Goal: Transaction & Acquisition: Book appointment/travel/reservation

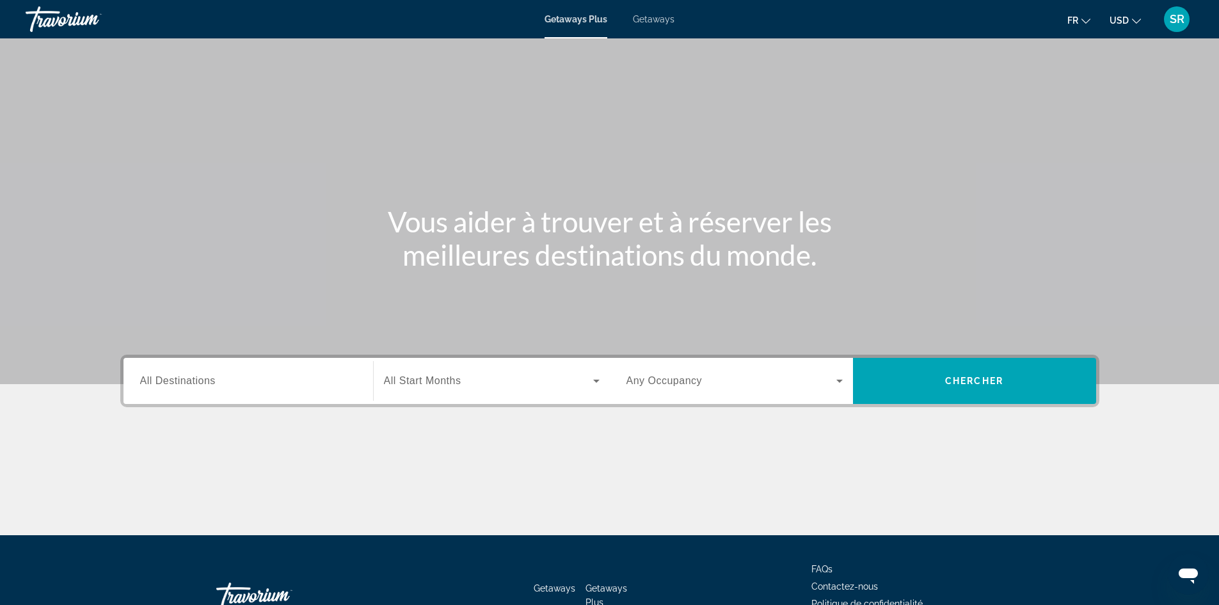
click at [651, 19] on span "Getaways" at bounding box center [654, 19] width 42 height 10
click at [1129, 21] on button "USD USD ($) MXN (Mex$) CAD (Can$) GBP (£) EUR (€) AUD (A$) NZD (NZ$) CNY (CN¥)" at bounding box center [1124, 20] width 31 height 19
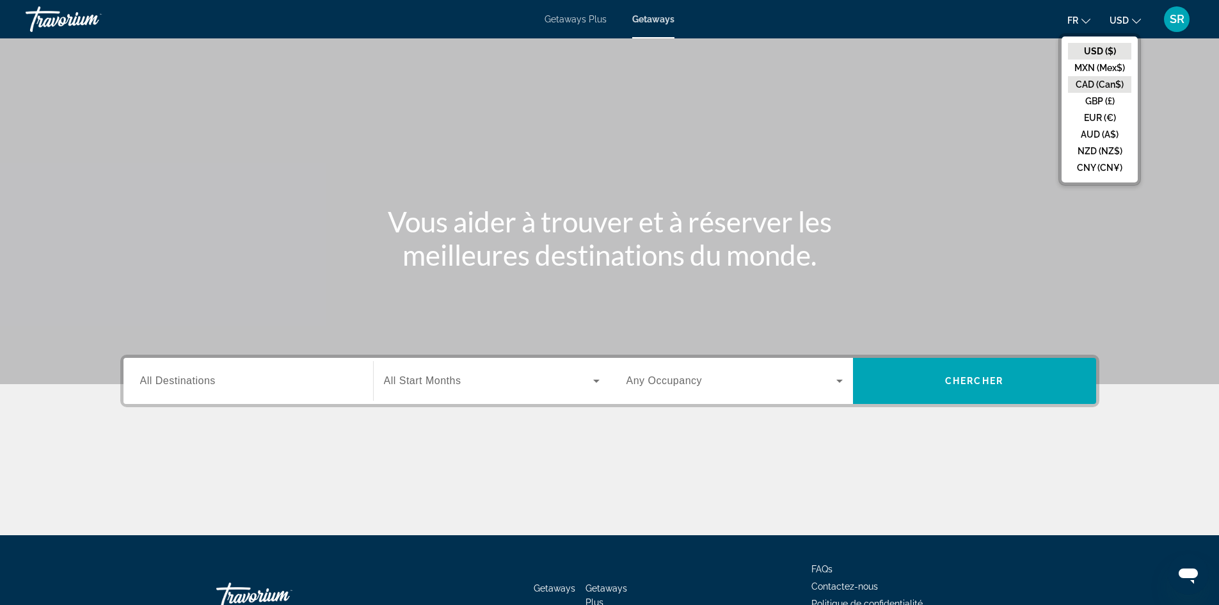
click at [1108, 83] on button "CAD (Can$)" at bounding box center [1099, 84] width 63 height 17
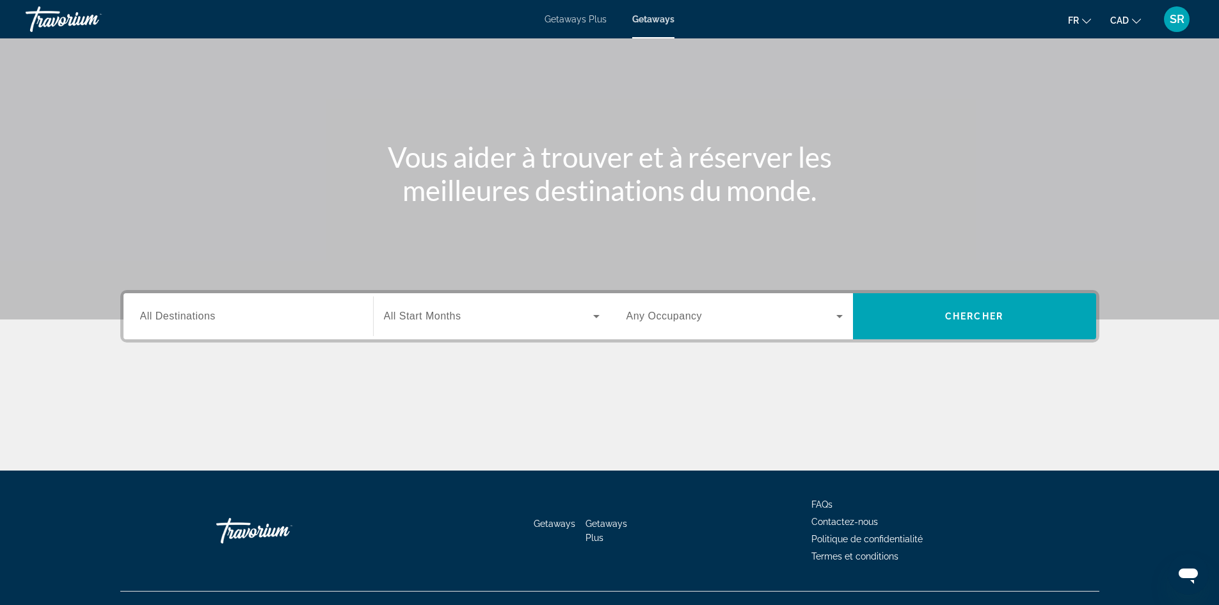
scroll to position [66, 0]
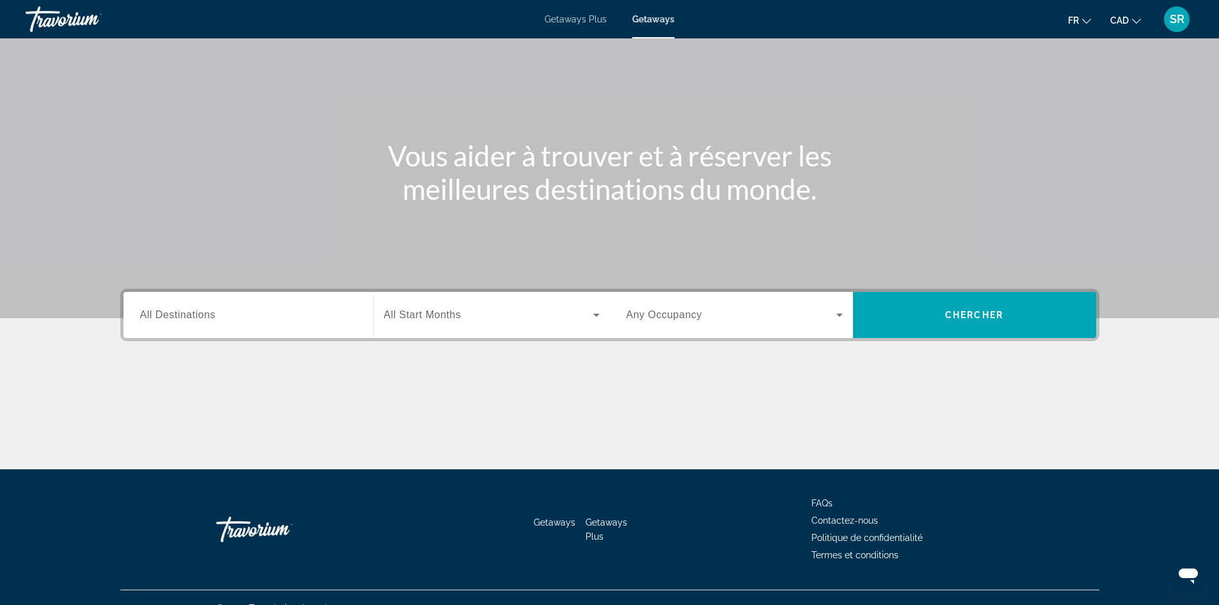
click at [193, 317] on span "All Destinations" at bounding box center [178, 314] width 76 height 11
click at [193, 317] on input "Destination All Destinations" at bounding box center [248, 315] width 216 height 15
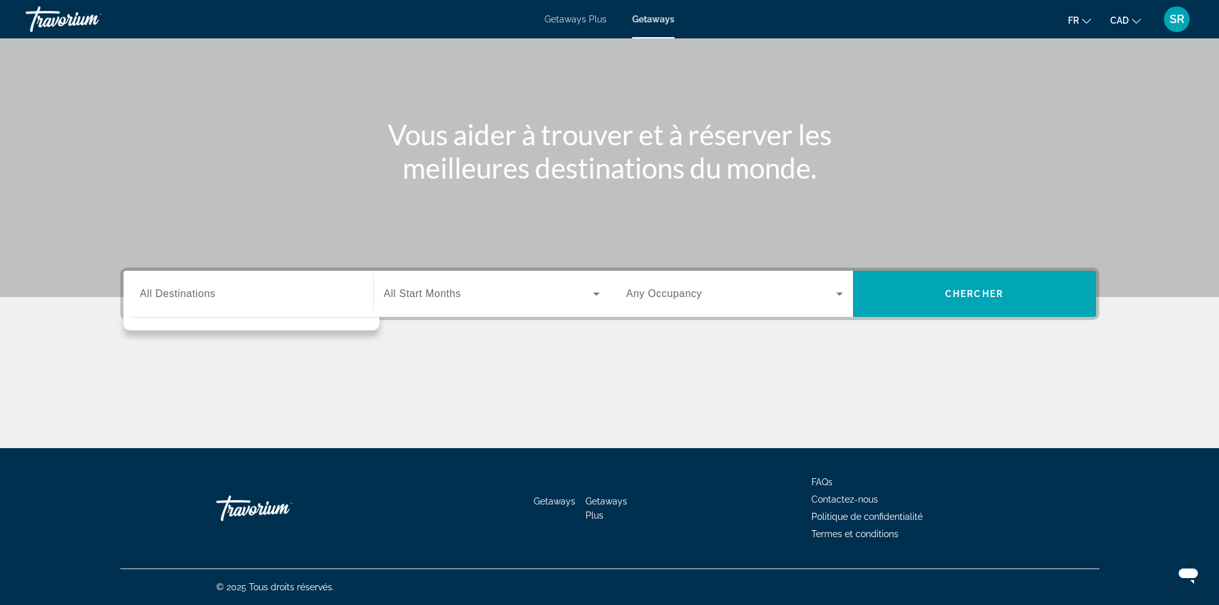
click at [180, 308] on div "Search widget" at bounding box center [248, 294] width 216 height 36
click at [167, 281] on div "Destination All Destinations" at bounding box center [248, 294] width 216 height 36
click at [202, 310] on div "Search widget" at bounding box center [251, 320] width 256 height 20
click at [207, 322] on div "Search widget" at bounding box center [255, 320] width 250 height 6
click at [520, 295] on span "Search widget" at bounding box center [488, 293] width 209 height 15
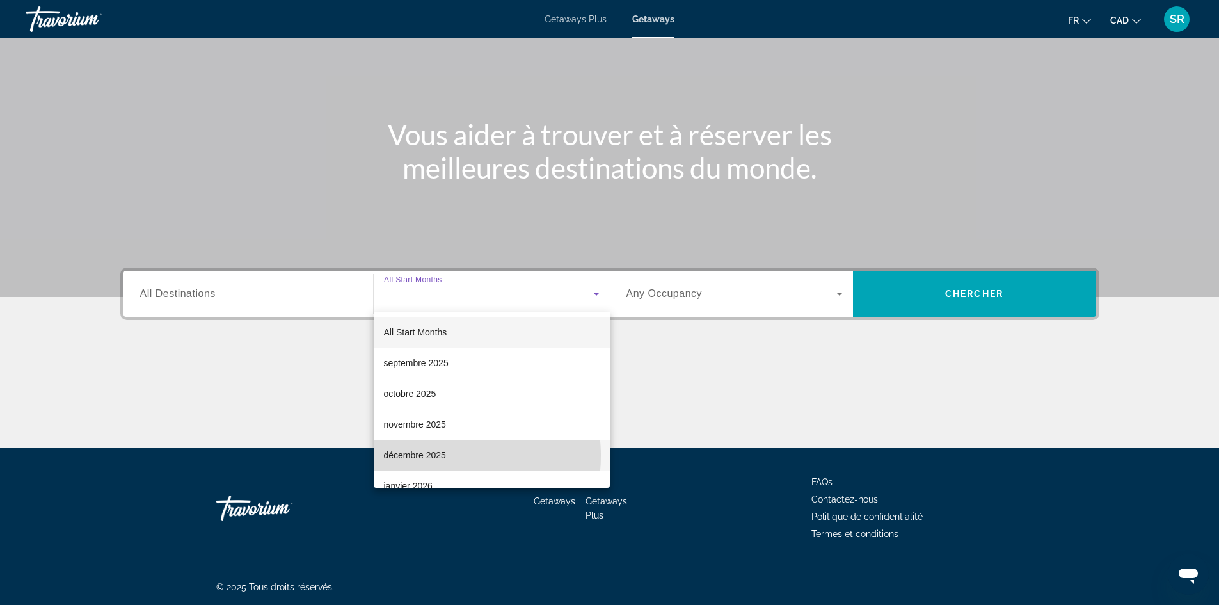
click at [433, 456] on span "décembre 2025" at bounding box center [415, 454] width 62 height 15
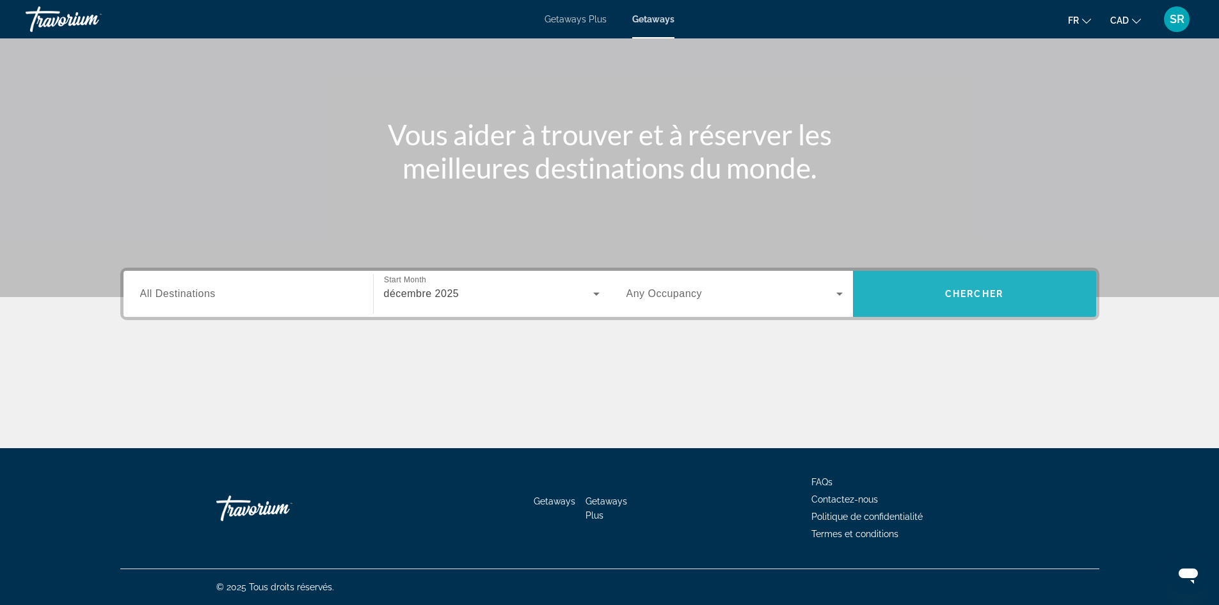
click at [941, 284] on span "Search widget" at bounding box center [974, 293] width 243 height 31
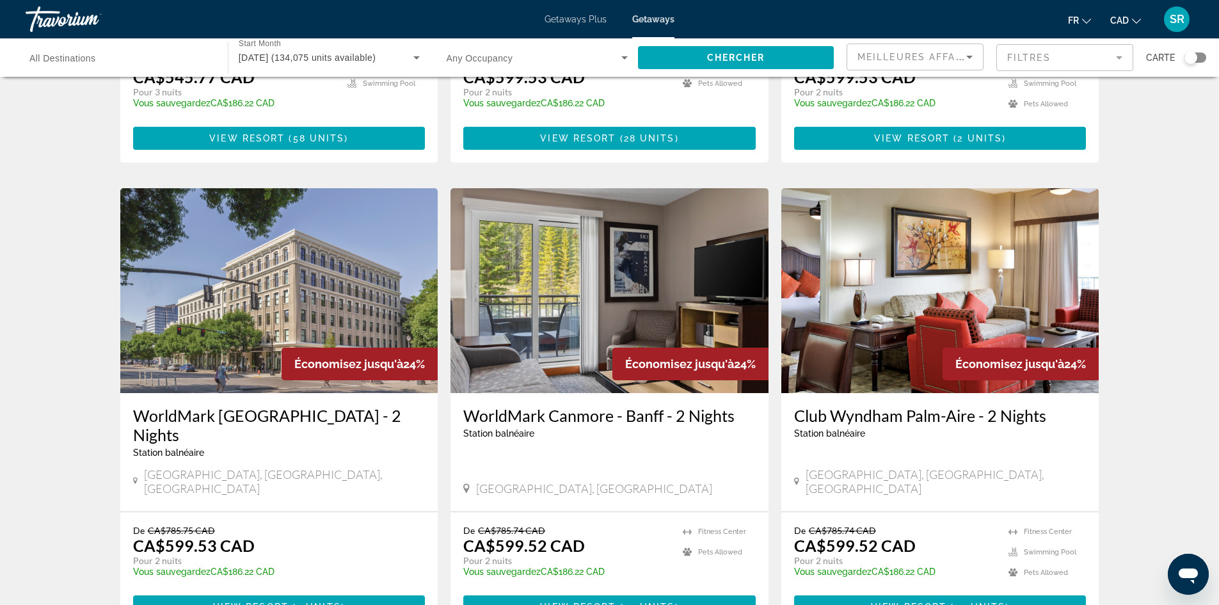
scroll to position [405, 0]
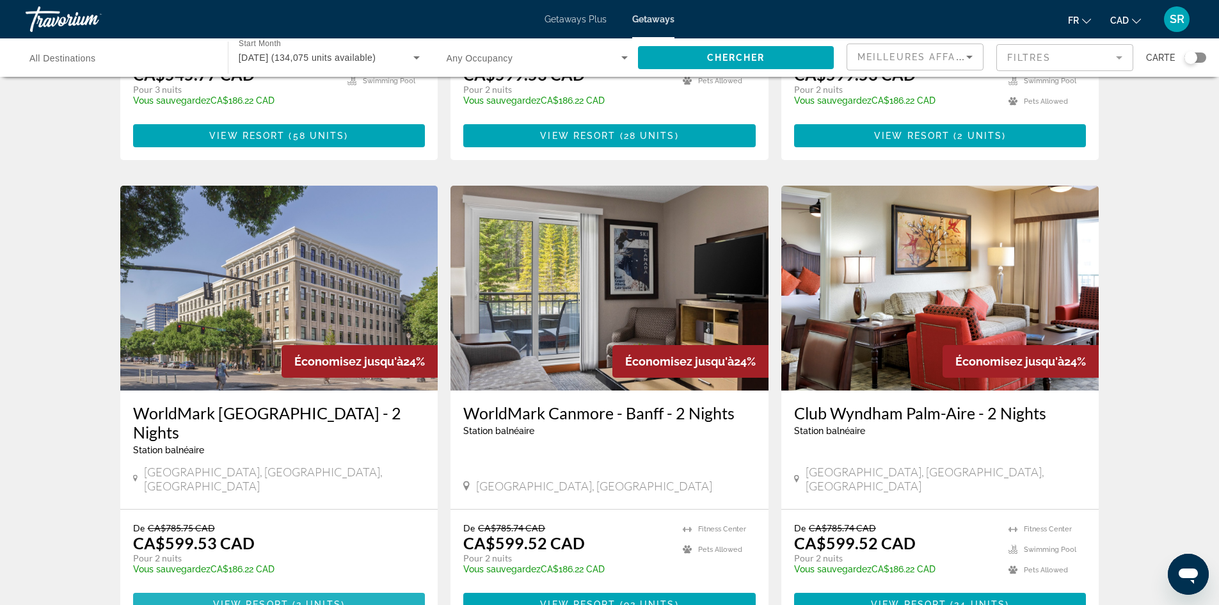
click at [280, 599] on span "View Resort" at bounding box center [251, 604] width 76 height 10
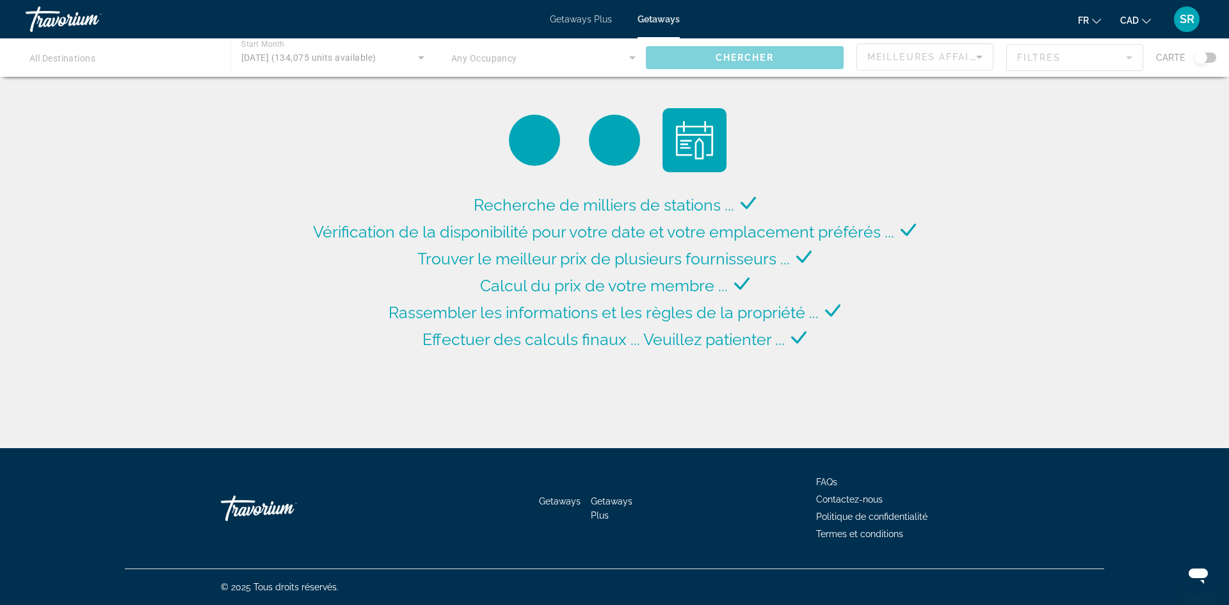
click at [65, 14] on div "Travorium" at bounding box center [90, 19] width 128 height 33
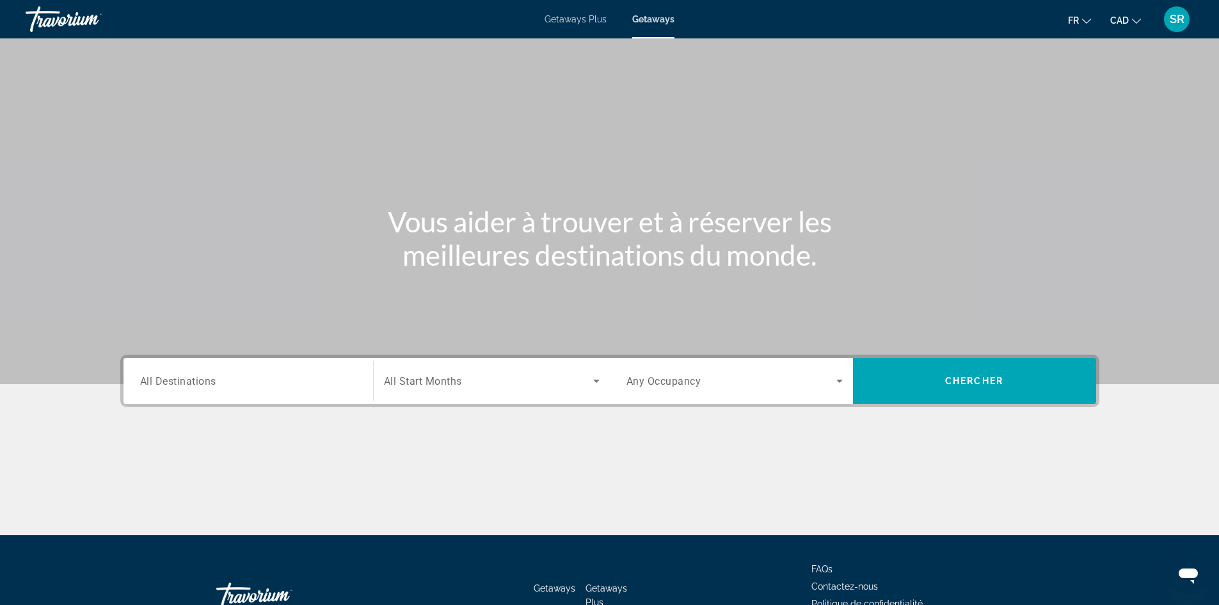
click at [187, 385] on span "All Destinations" at bounding box center [178, 380] width 76 height 12
click at [187, 385] on input "Destination All Destinations" at bounding box center [248, 381] width 216 height 15
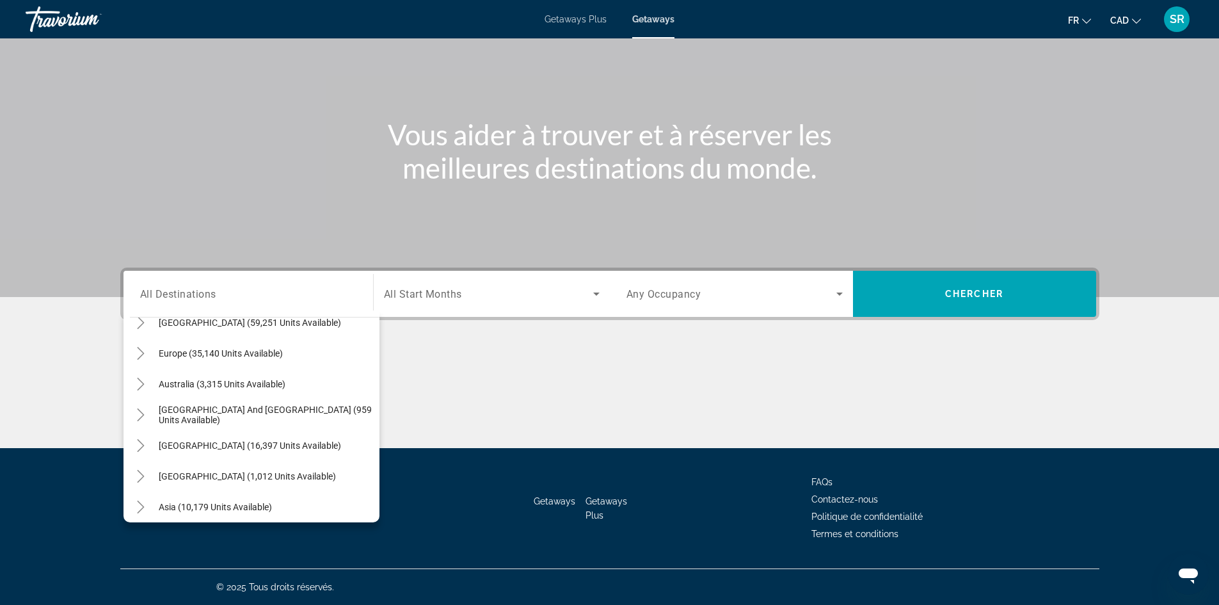
scroll to position [131, 0]
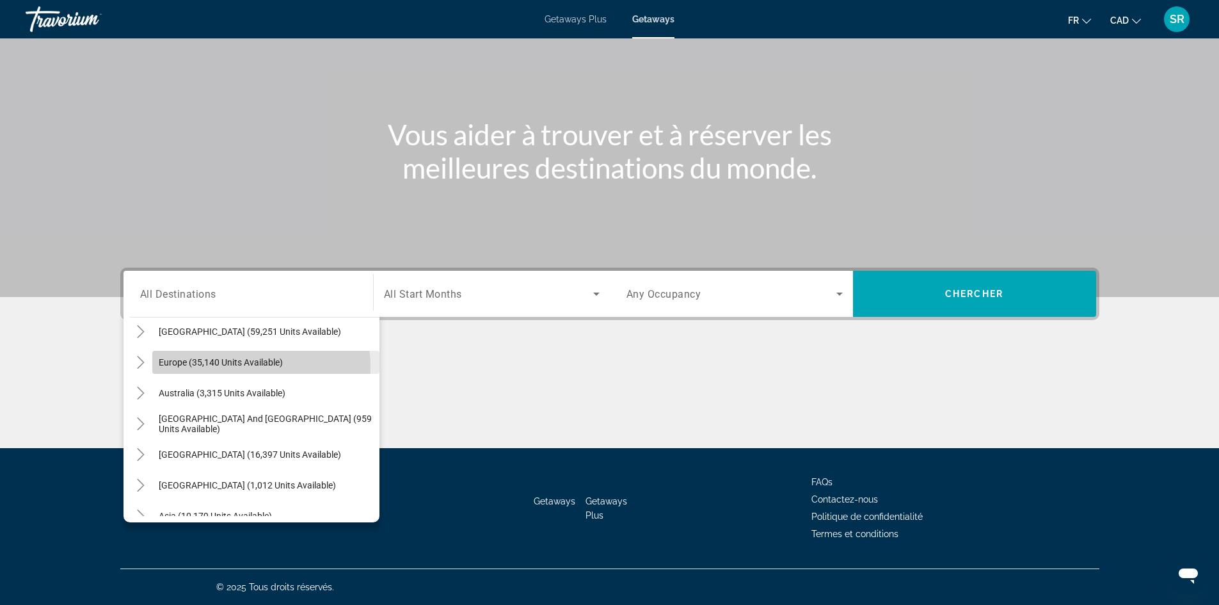
click at [235, 367] on span "Europe (35,140 units available)" at bounding box center [221, 362] width 124 height 10
type input "**********"
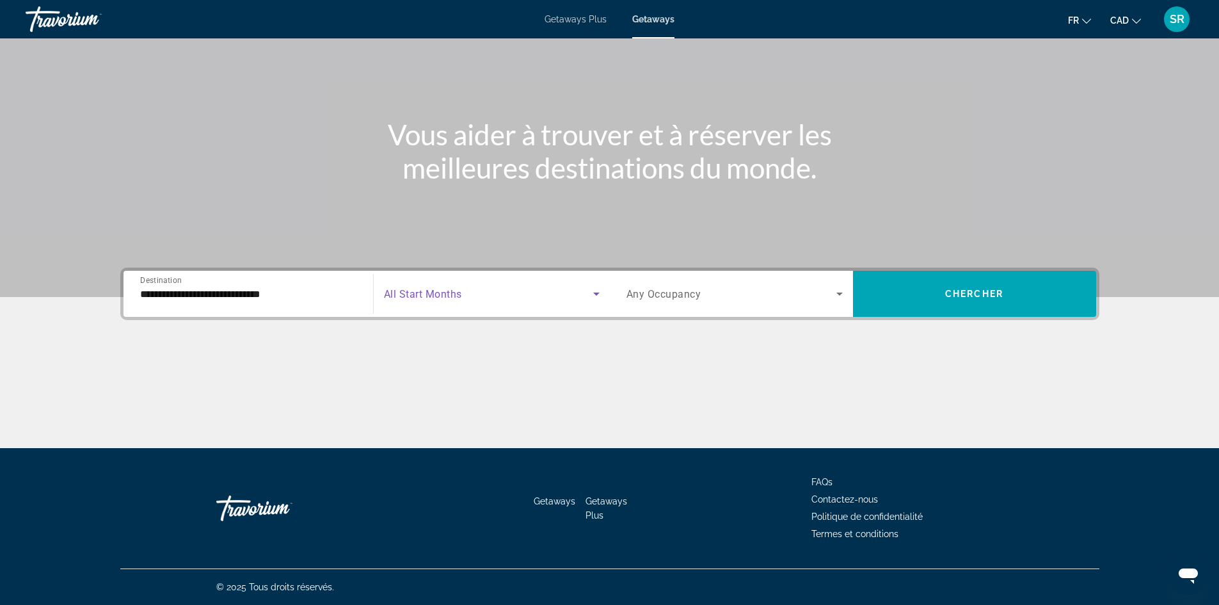
click at [593, 301] on icon "Search widget" at bounding box center [596, 293] width 15 height 15
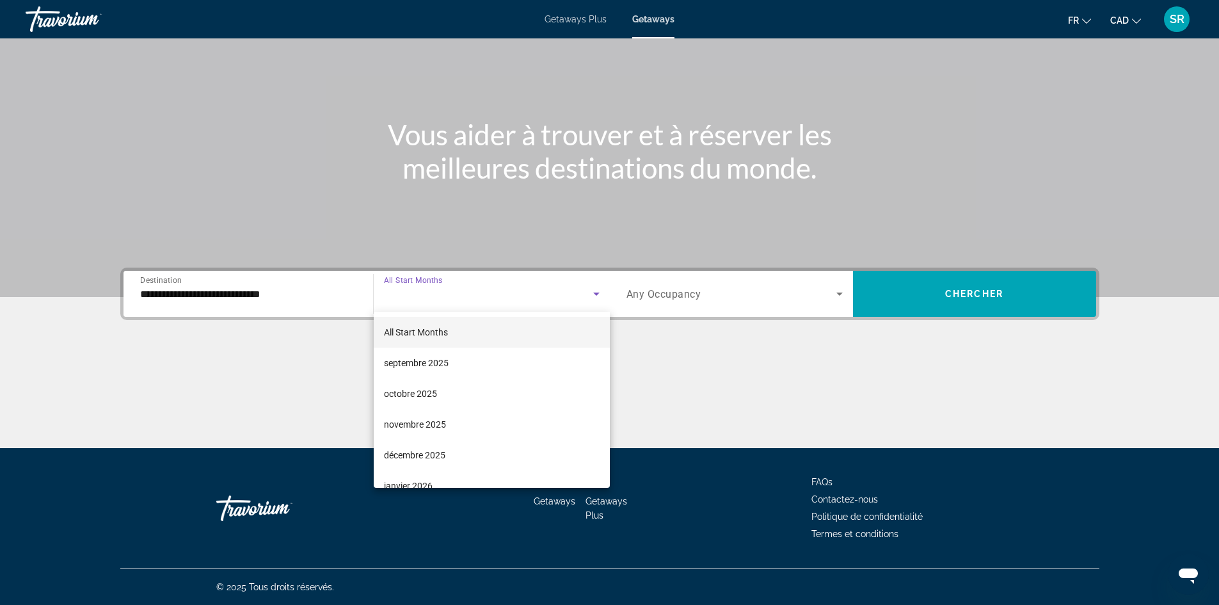
click at [593, 301] on div at bounding box center [609, 302] width 1219 height 605
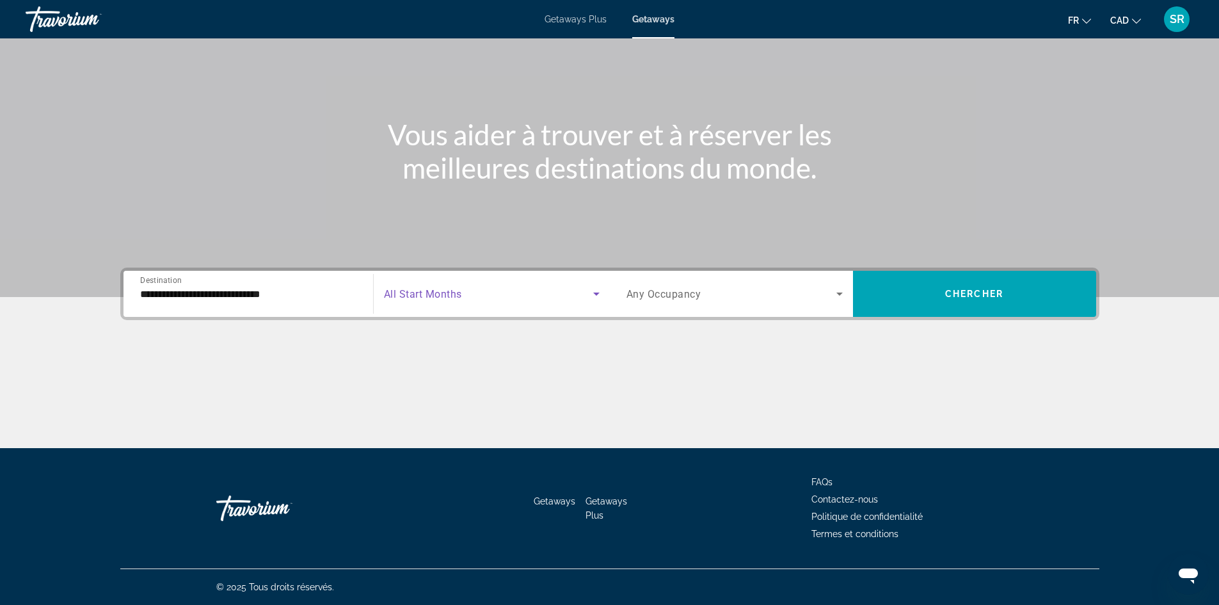
click at [593, 301] on icon "Search widget" at bounding box center [596, 293] width 15 height 15
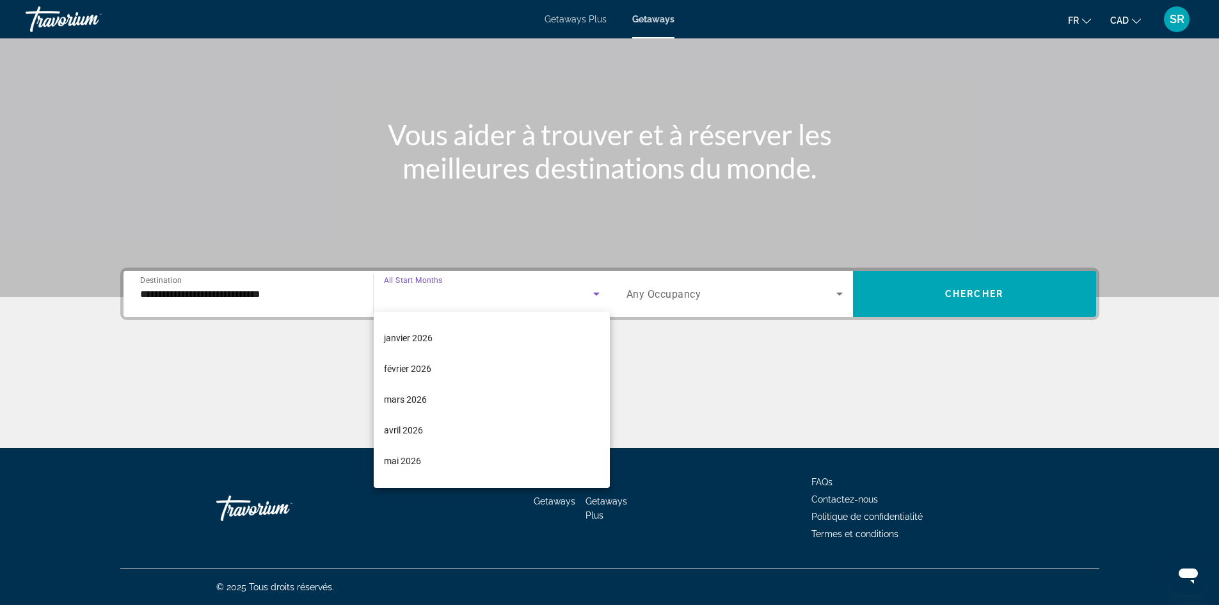
scroll to position [155, 0]
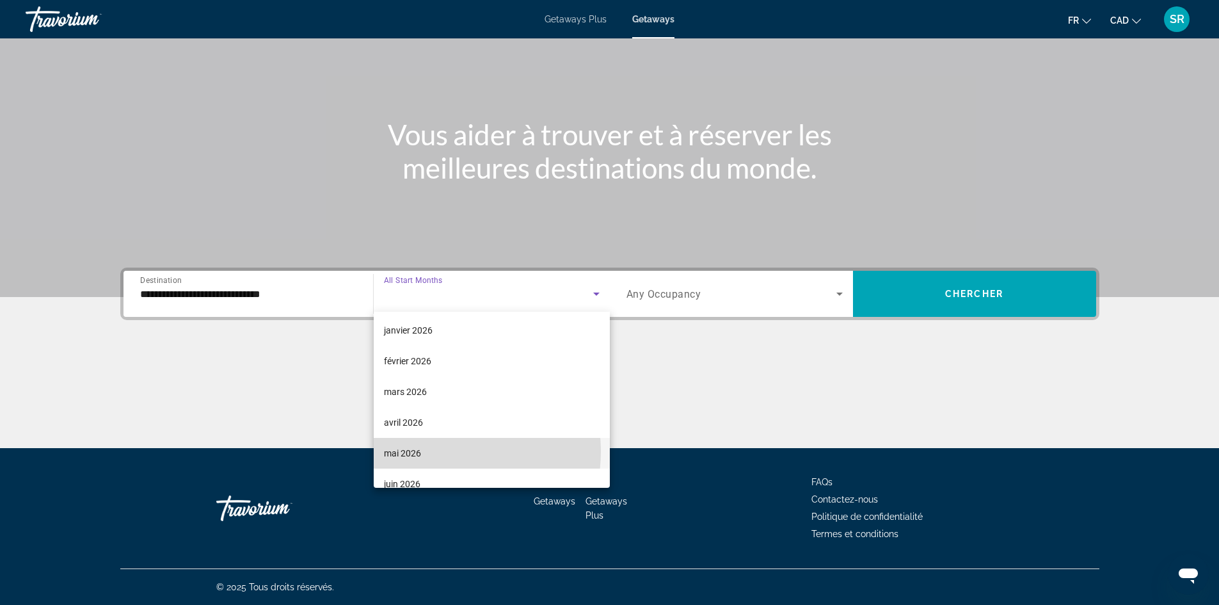
click at [434, 451] on mat-option "mai 2026" at bounding box center [492, 453] width 236 height 31
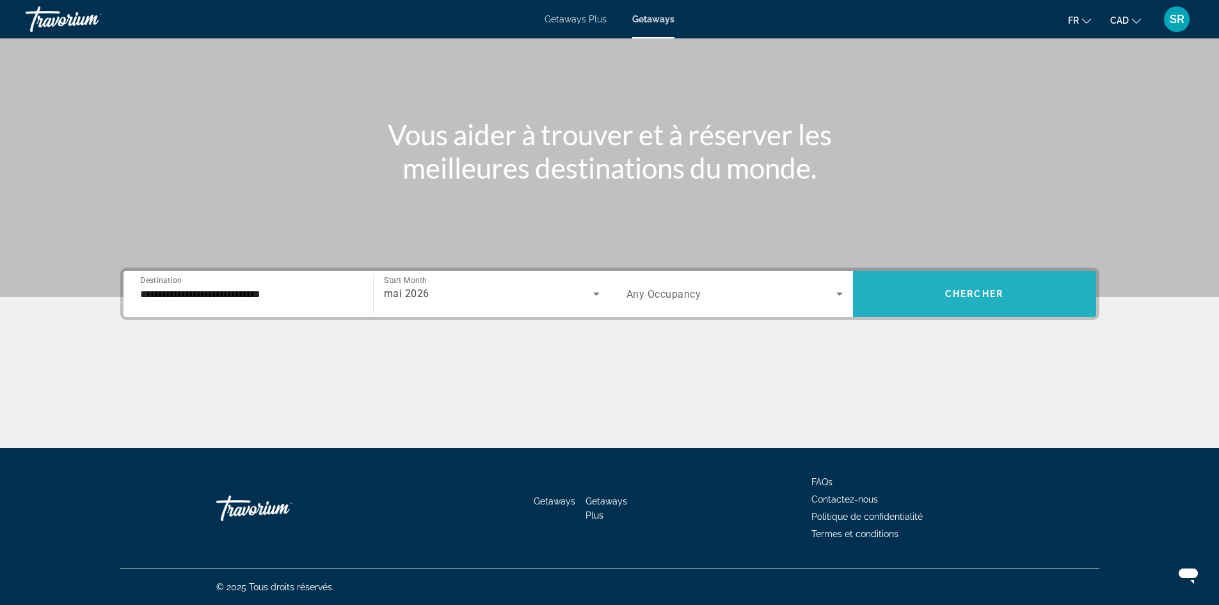
click at [947, 282] on span "Search widget" at bounding box center [974, 293] width 243 height 31
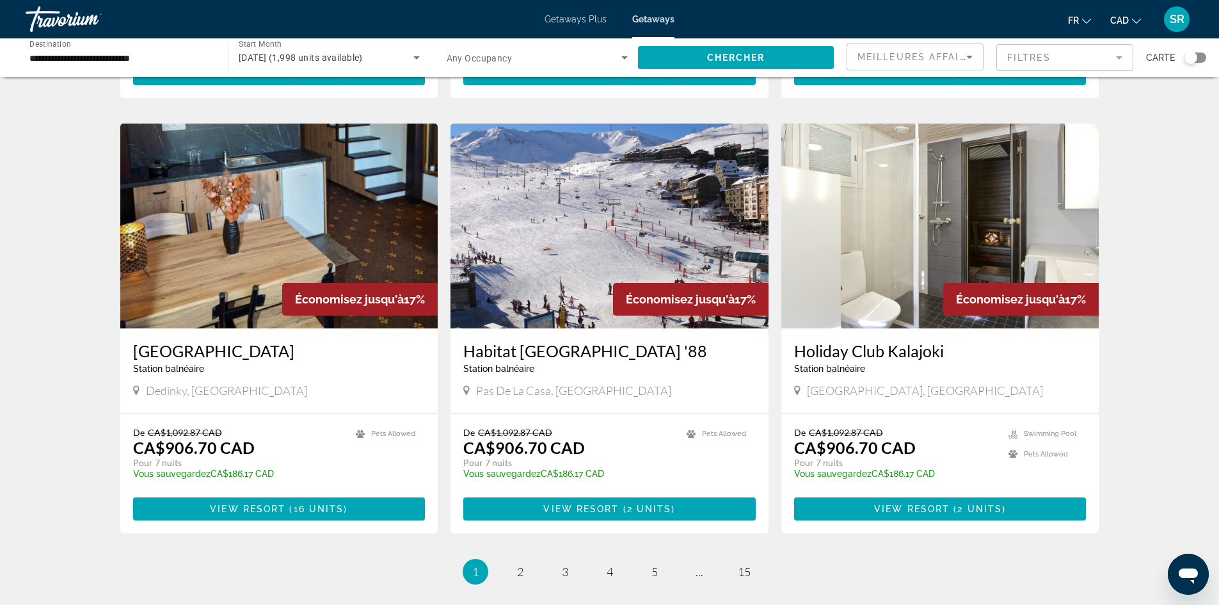
scroll to position [1360, 0]
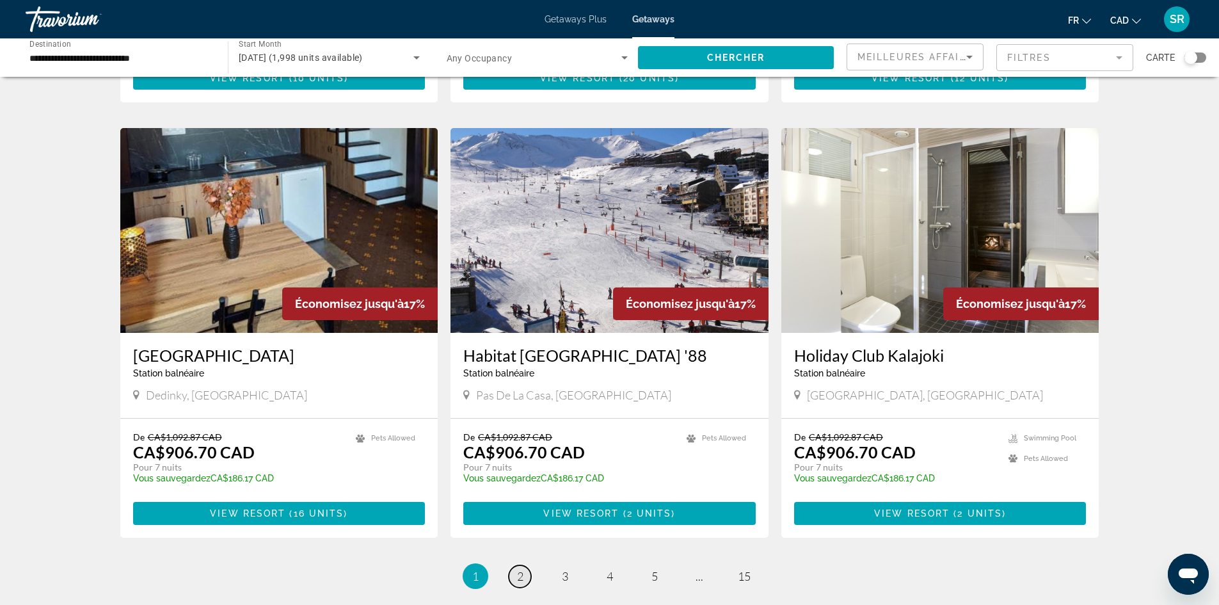
click at [516, 565] on link "page 2" at bounding box center [520, 576] width 22 height 22
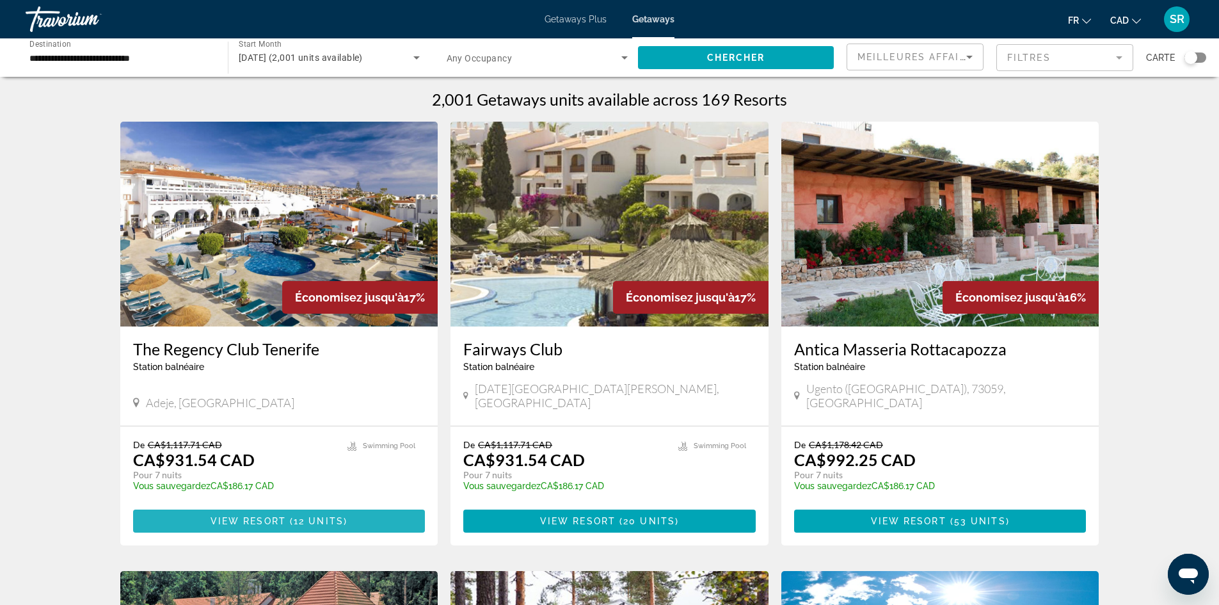
click at [257, 516] on span "View Resort" at bounding box center [249, 521] width 76 height 10
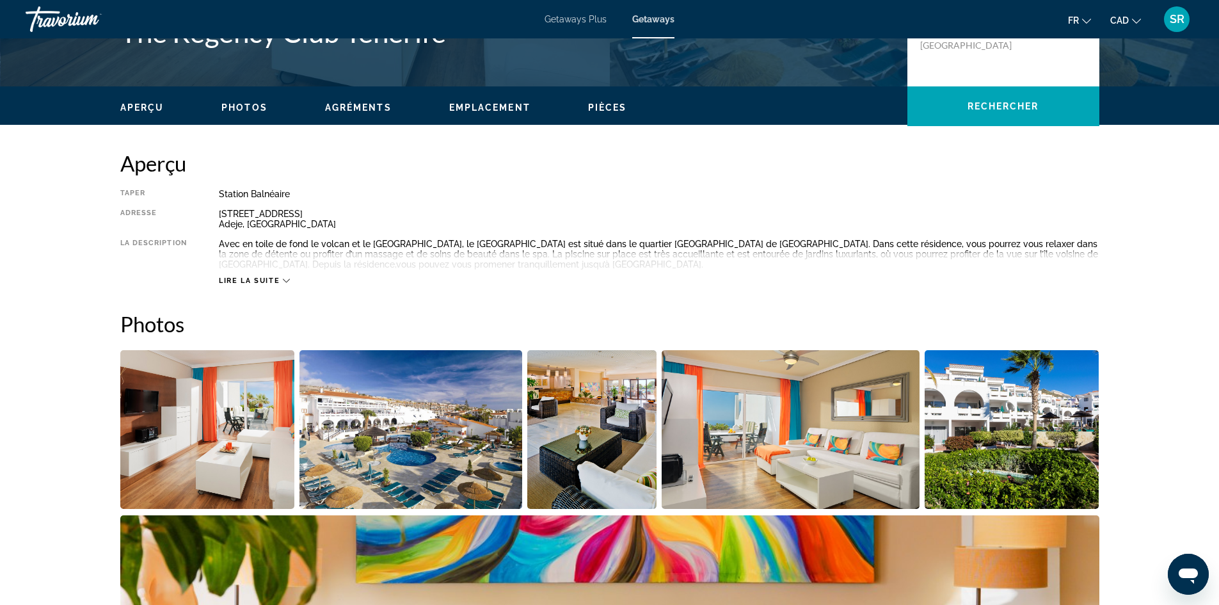
scroll to position [340, 0]
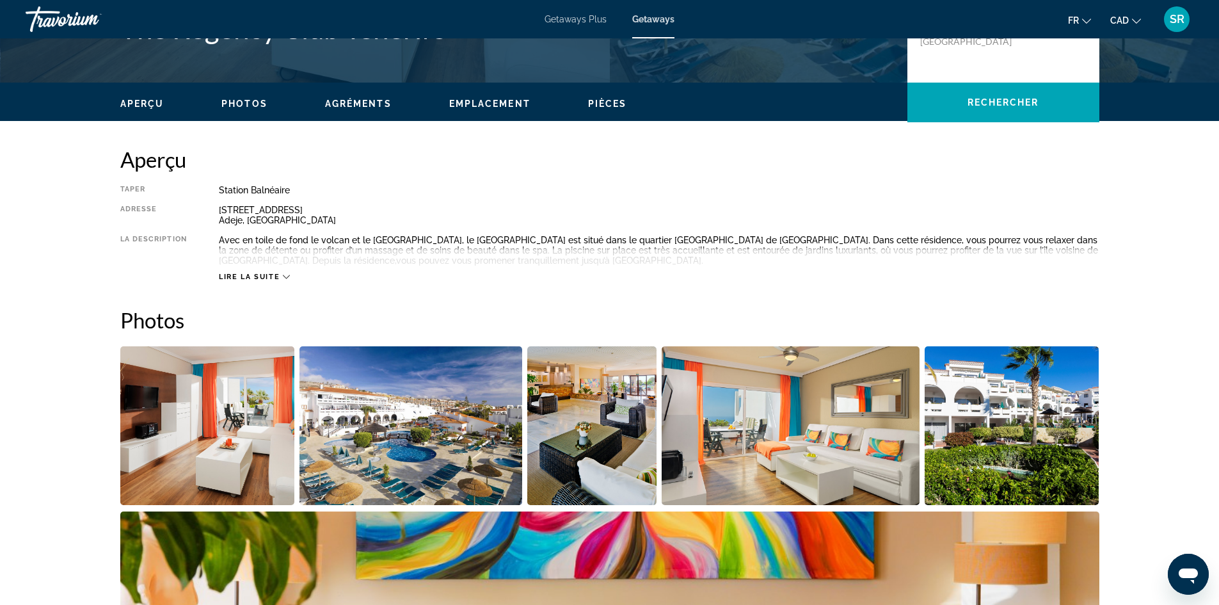
click at [285, 274] on icon "Main content" at bounding box center [286, 276] width 7 height 7
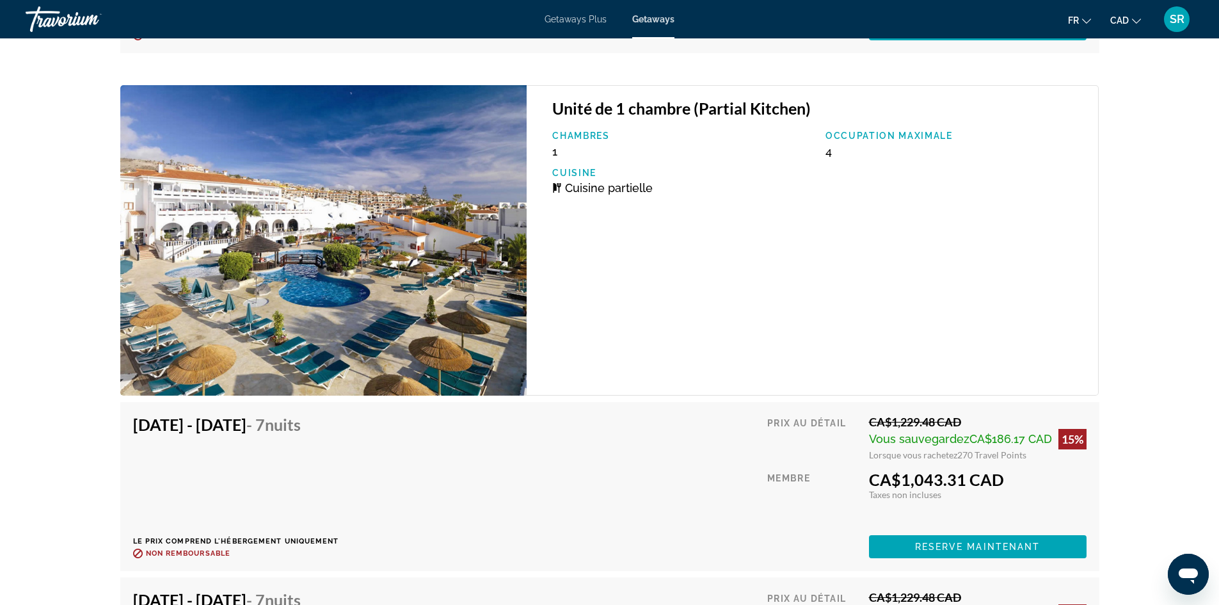
scroll to position [2856, 0]
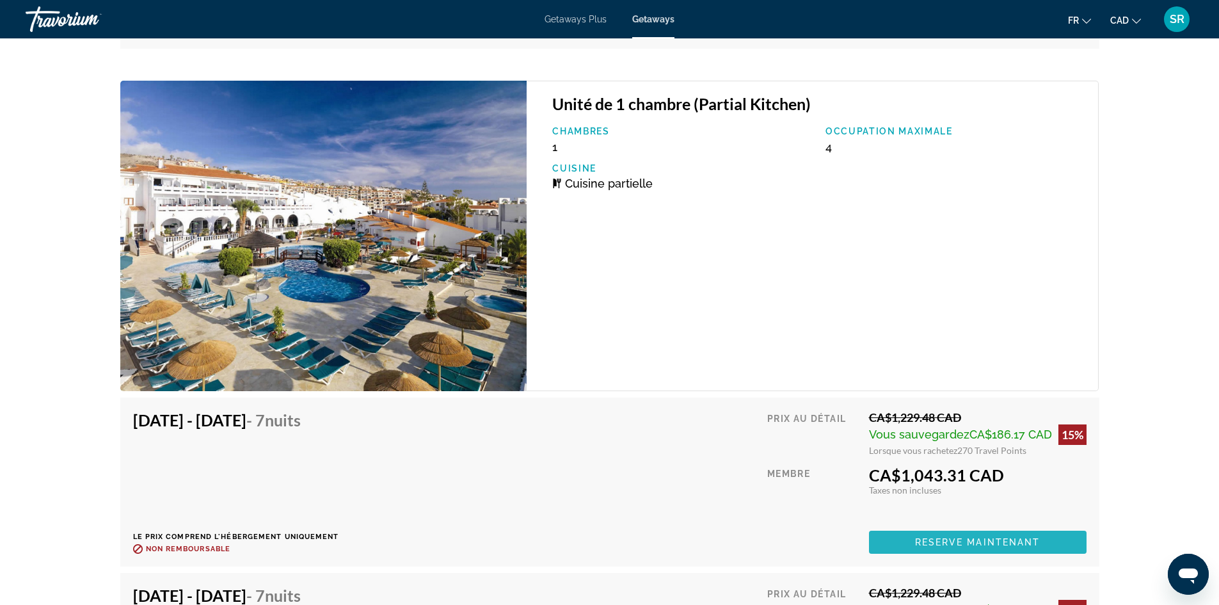
click at [967, 539] on span "Reserve maintenant" at bounding box center [977, 542] width 125 height 10
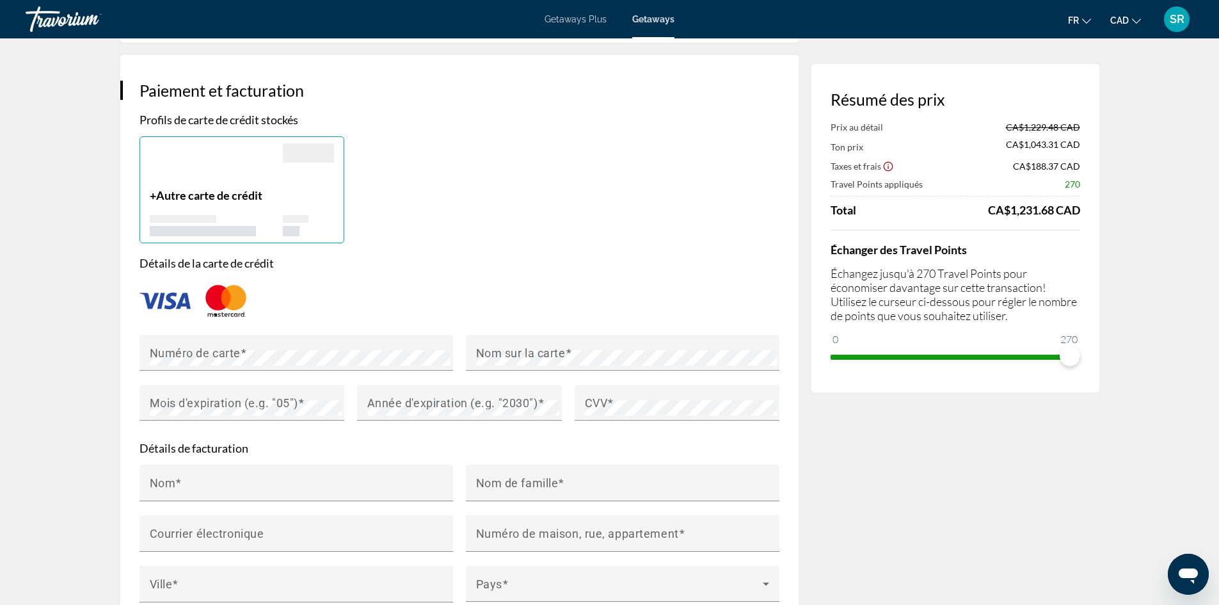
scroll to position [826, 0]
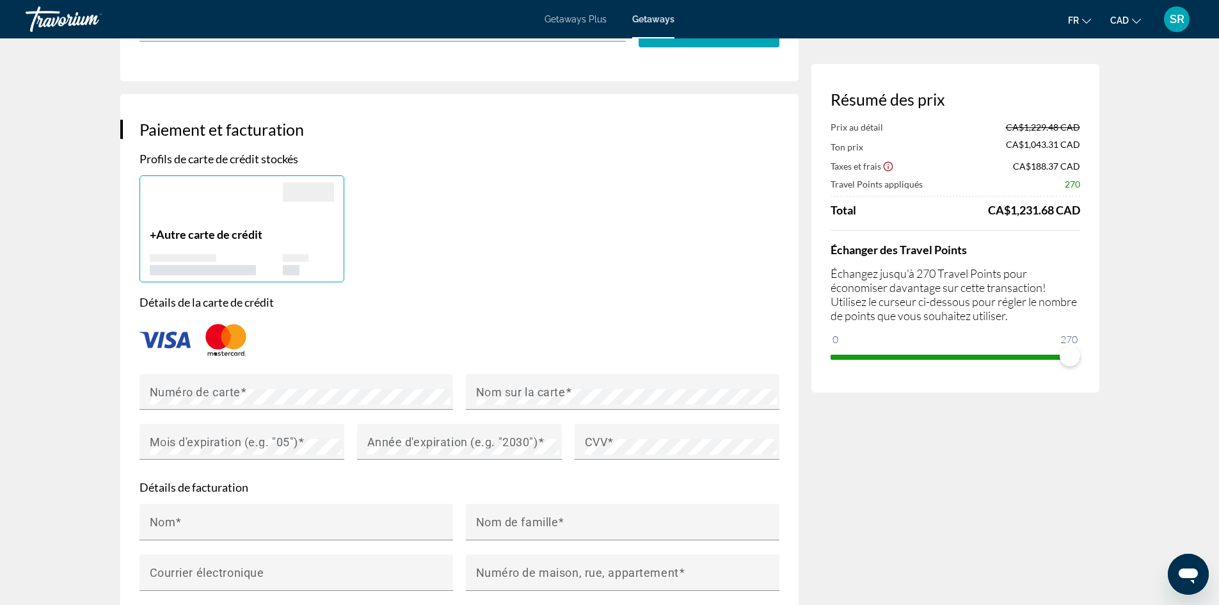
drag, startPoint x: 1217, startPoint y: 298, endPoint x: 1228, endPoint y: 233, distance: 65.5
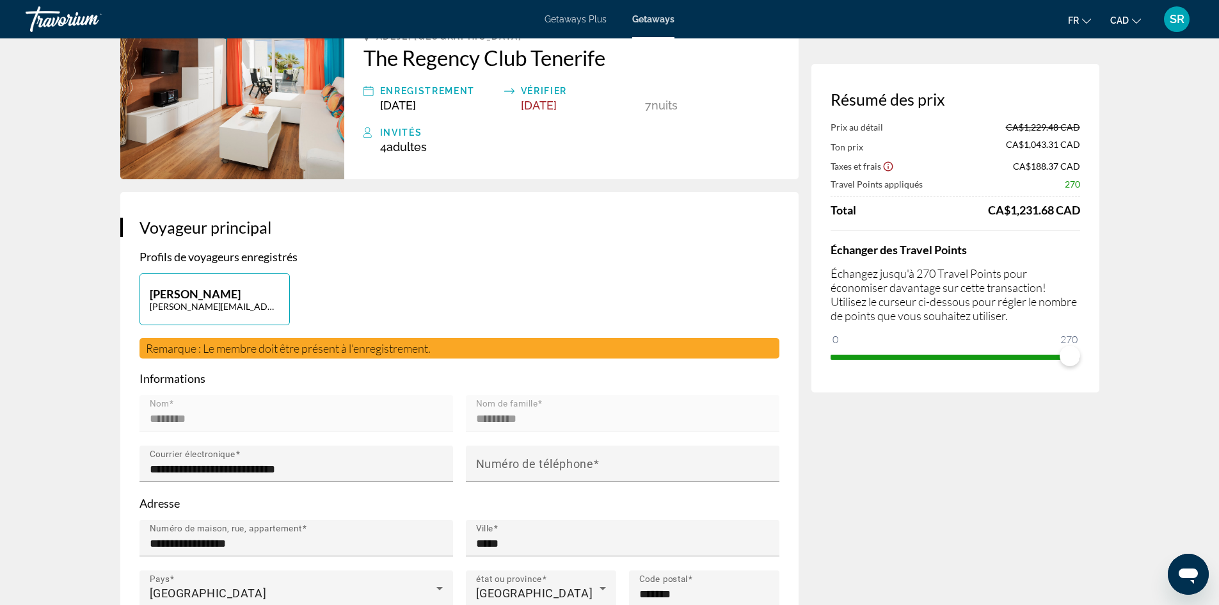
scroll to position [0, 0]
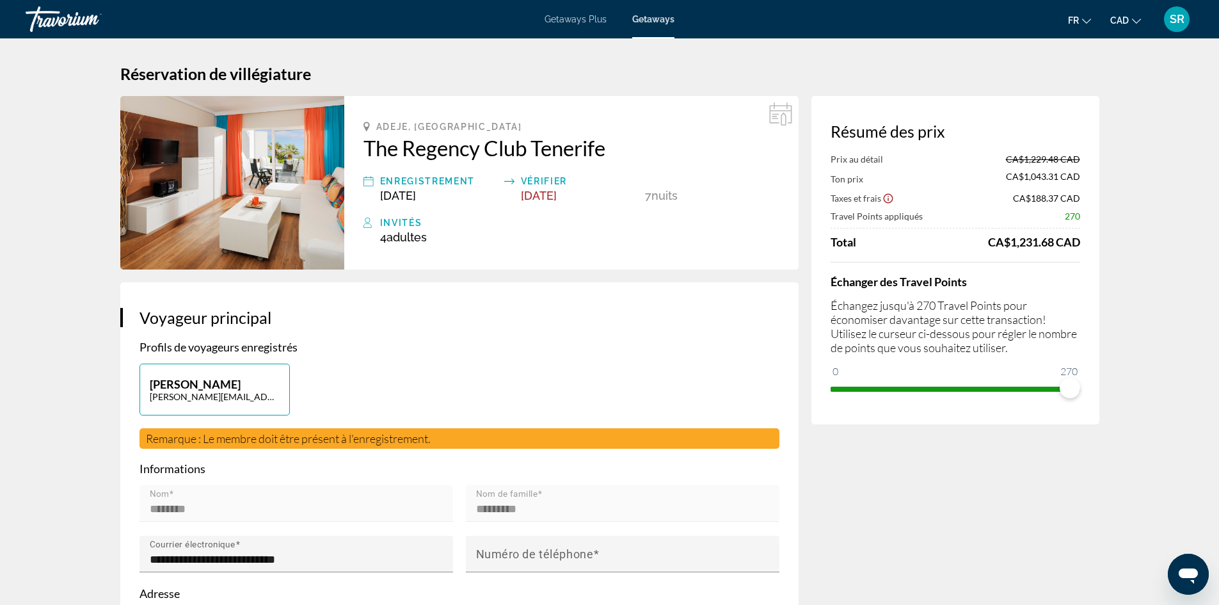
drag, startPoint x: 627, startPoint y: 133, endPoint x: 619, endPoint y: 155, distance: 23.7
click at [619, 155] on div "Adeje, [GEOGRAPHIC_DATA] The Regency Club [GEOGRAPHIC_DATA] Enregistrement [DAT…" at bounding box center [571, 182] width 454 height 173
drag, startPoint x: 635, startPoint y: 134, endPoint x: 368, endPoint y: 155, distance: 267.6
click at [368, 155] on div "Adeje, [GEOGRAPHIC_DATA] The Regency Club [GEOGRAPHIC_DATA] Enregistrement [DAT…" at bounding box center [571, 182] width 454 height 173
copy h2 "The Regency Club Tenerife"
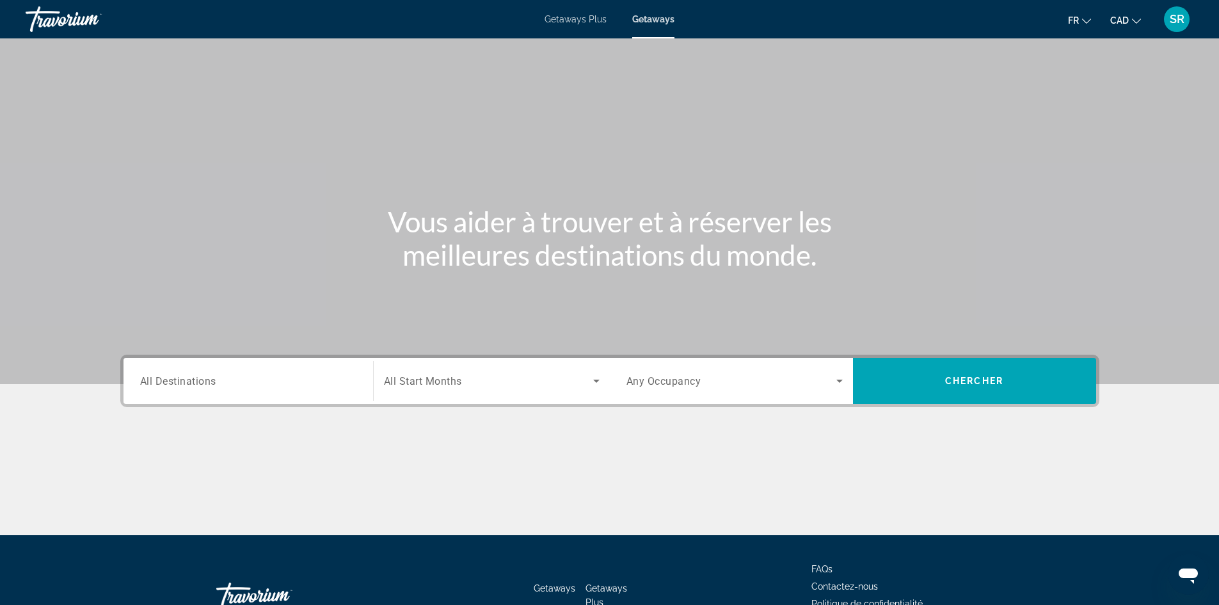
click at [76, 27] on div "Travorium" at bounding box center [90, 19] width 128 height 33
click at [1172, 20] on span "SR" at bounding box center [1177, 19] width 15 height 13
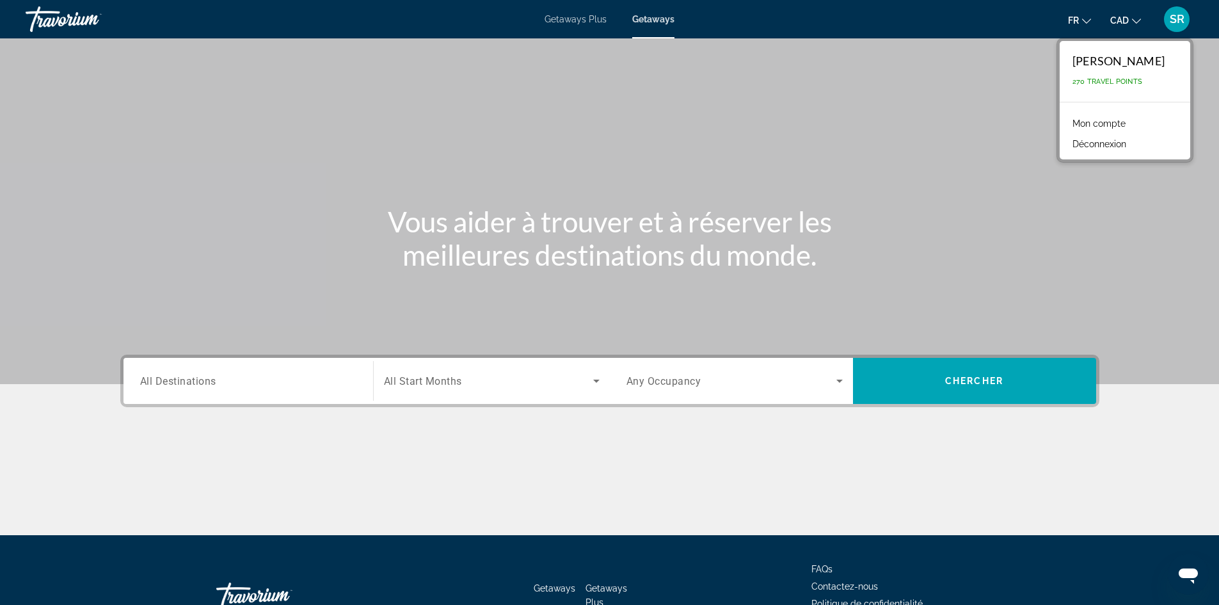
click at [1090, 125] on link "Mon compte" at bounding box center [1099, 123] width 66 height 17
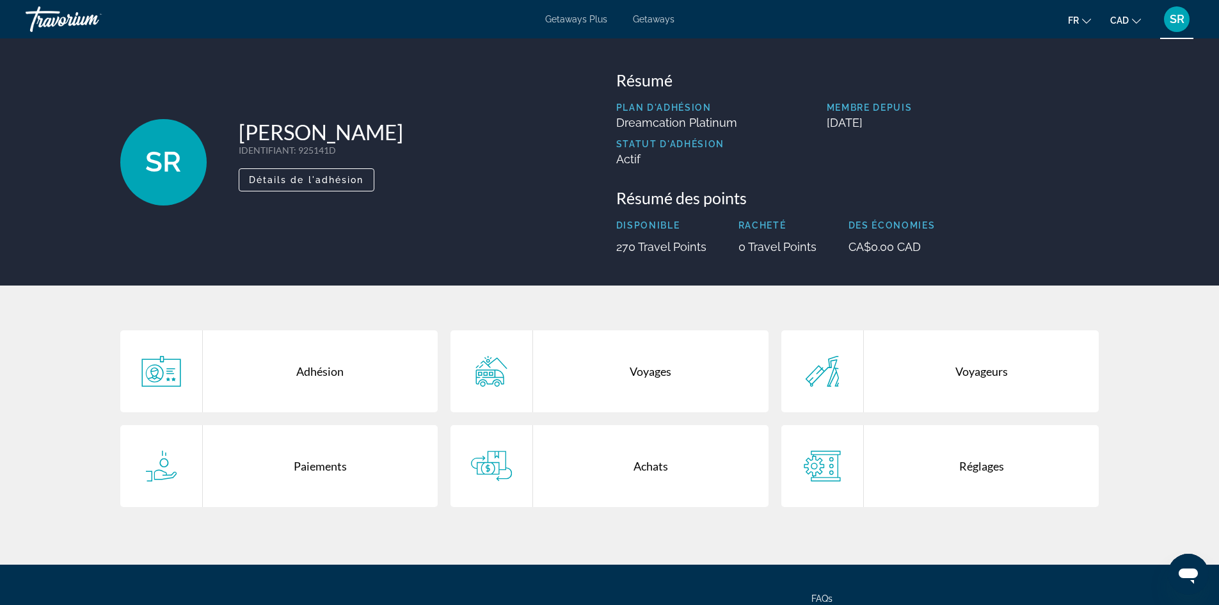
click at [171, 169] on span "SR" at bounding box center [163, 161] width 36 height 33
click at [171, 377] on icon "Main content" at bounding box center [161, 371] width 41 height 31
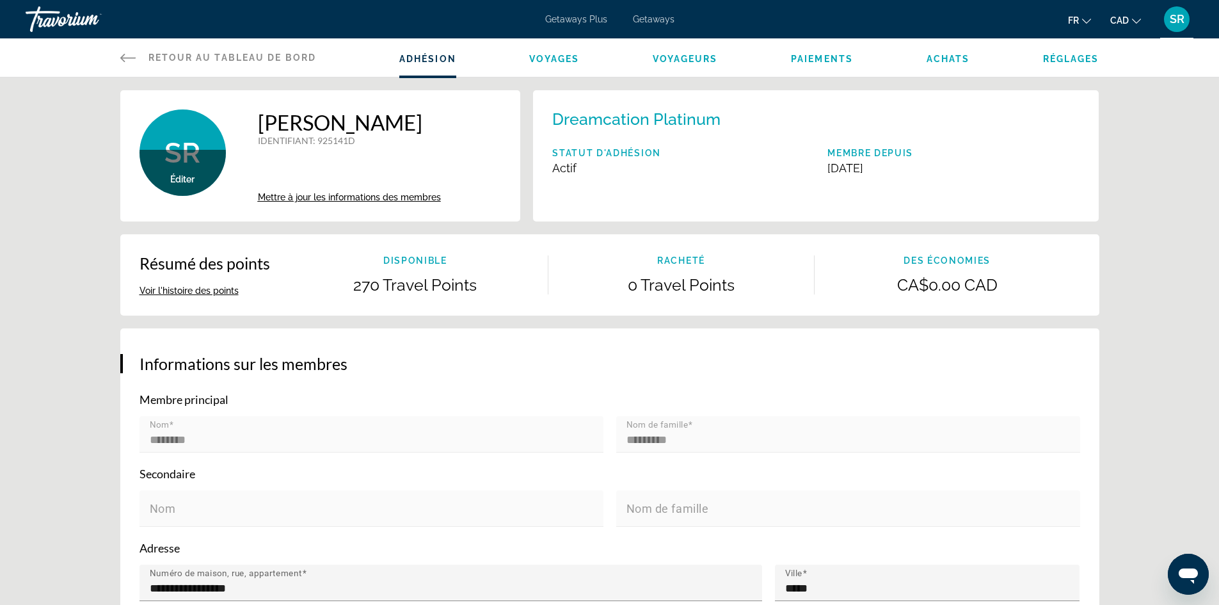
click at [534, 66] on div "Adhésion Voyages Voyageurs Paiements Achats Réglages" at bounding box center [749, 57] width 700 height 38
click at [548, 60] on span "Voyages" at bounding box center [554, 59] width 50 height 10
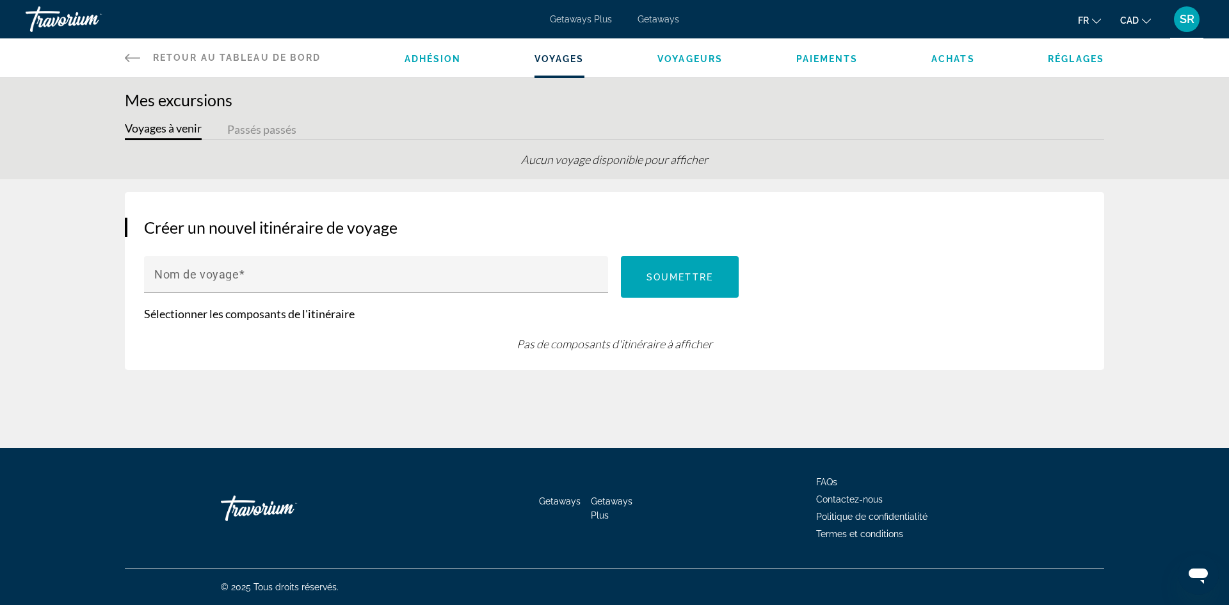
click at [687, 61] on span "Voyageurs" at bounding box center [689, 59] width 65 height 10
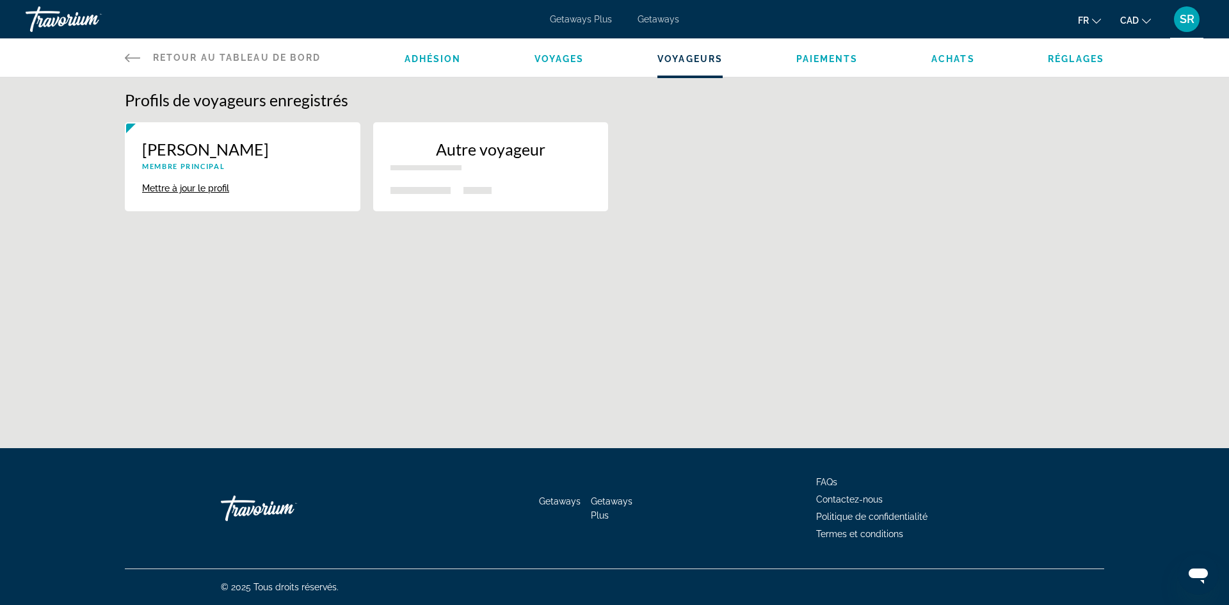
click at [825, 57] on span "Paiements" at bounding box center [827, 59] width 62 height 10
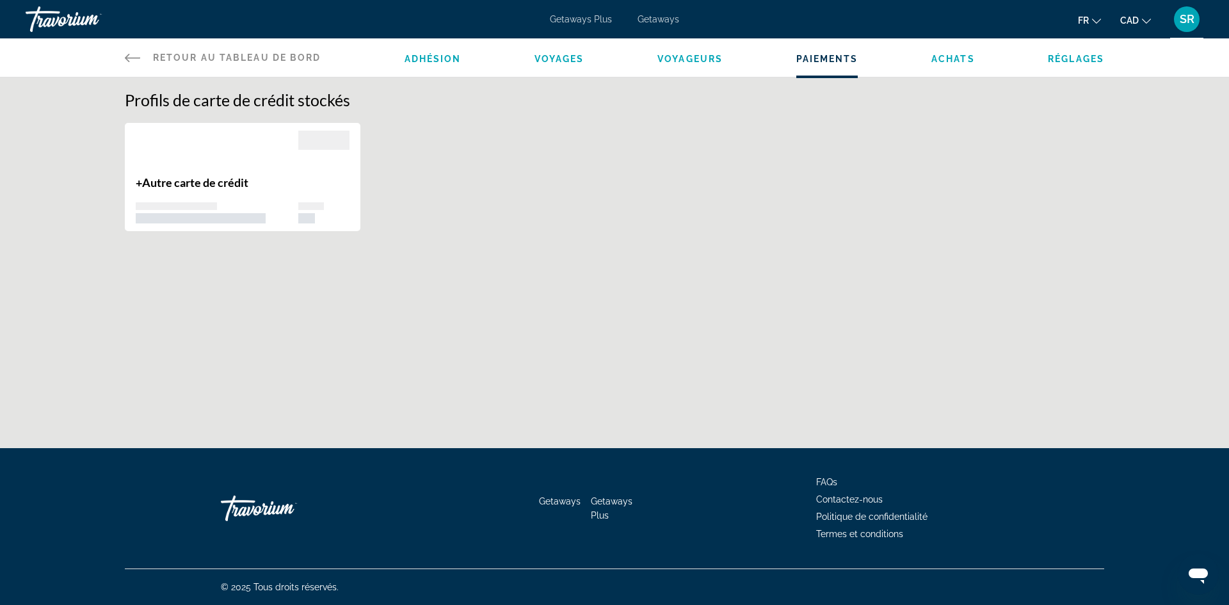
click at [949, 62] on span "Achats" at bounding box center [953, 59] width 44 height 10
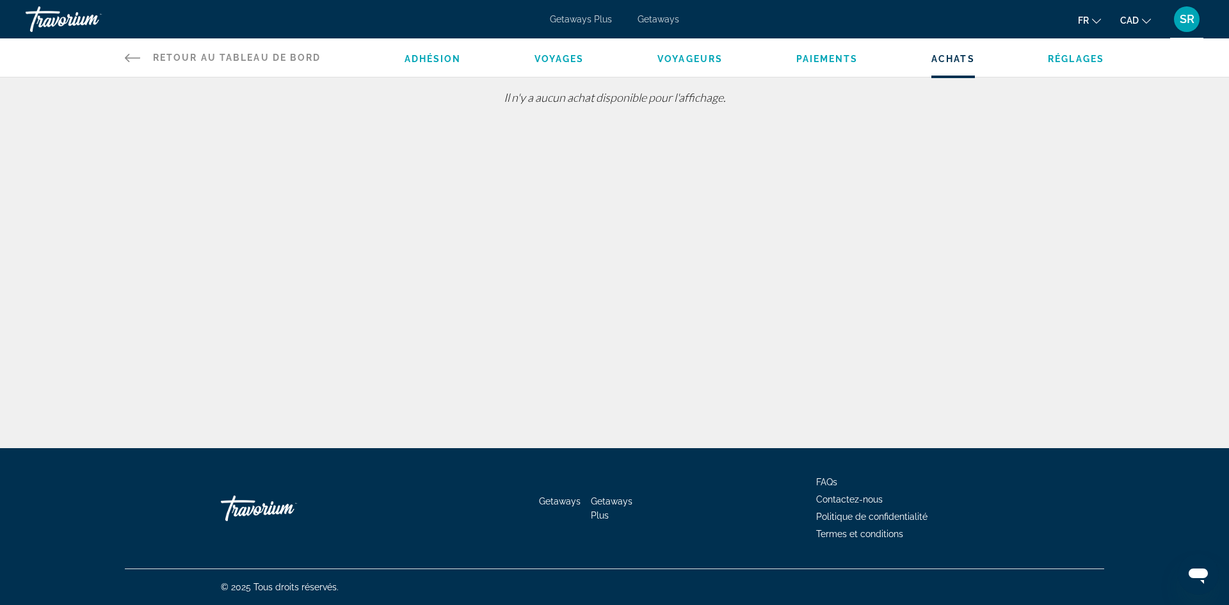
click at [1074, 62] on span "Réglages" at bounding box center [1075, 59] width 56 height 10
click at [51, 23] on div "Travorium" at bounding box center [90, 19] width 128 height 33
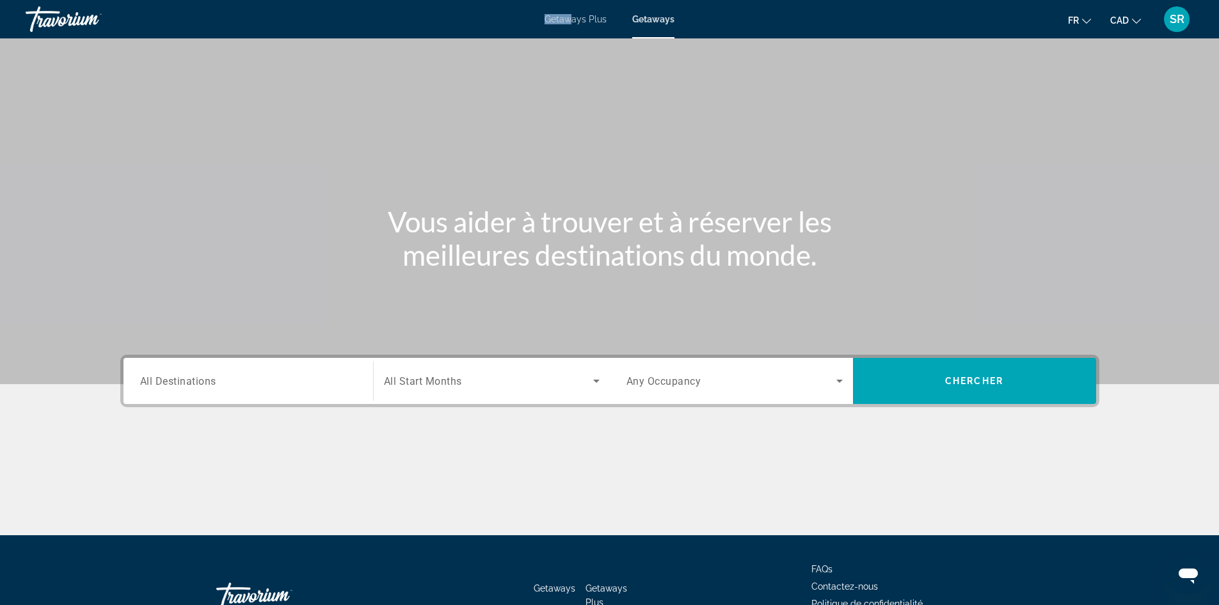
click at [571, 18] on div "Getaways Plus Getaways fr English Español Français Italiano Português русский C…" at bounding box center [609, 19] width 1219 height 33
click at [571, 18] on span "Getaways Plus" at bounding box center [576, 19] width 62 height 10
click at [55, 17] on div "Travorium" at bounding box center [90, 19] width 128 height 33
